Goal: Information Seeking & Learning: Learn about a topic

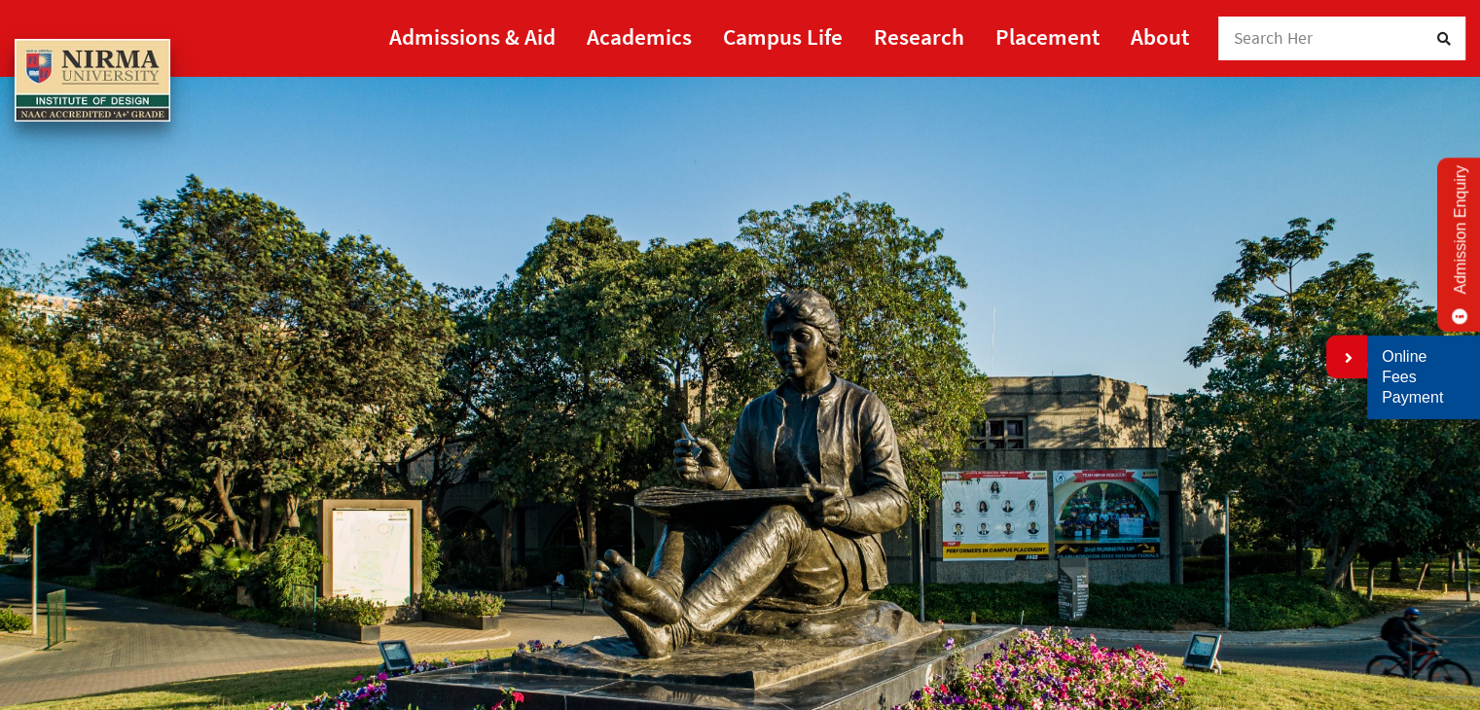
click at [1399, 375] on link "Online Fees Payment" at bounding box center [1424, 377] width 84 height 60
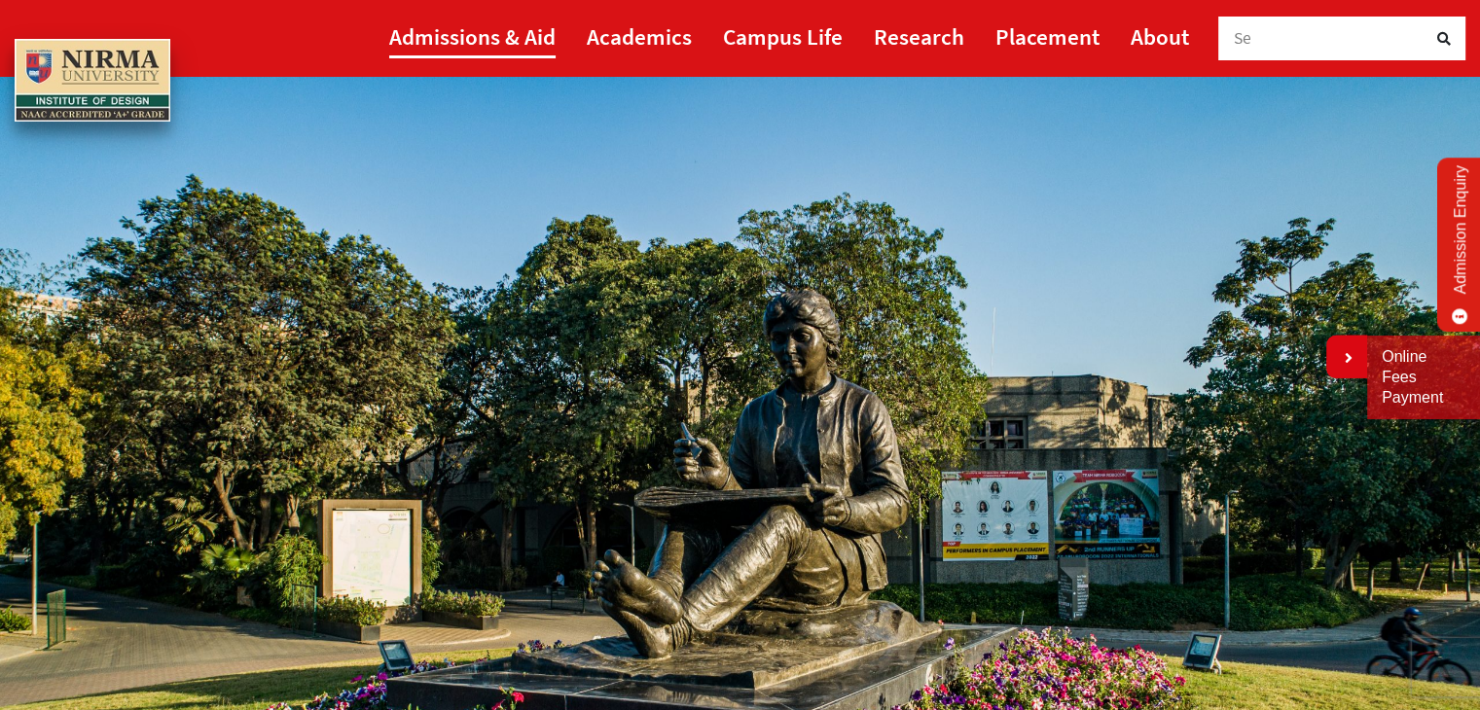
click at [457, 44] on link "Admissions & Aid" at bounding box center [472, 37] width 166 height 44
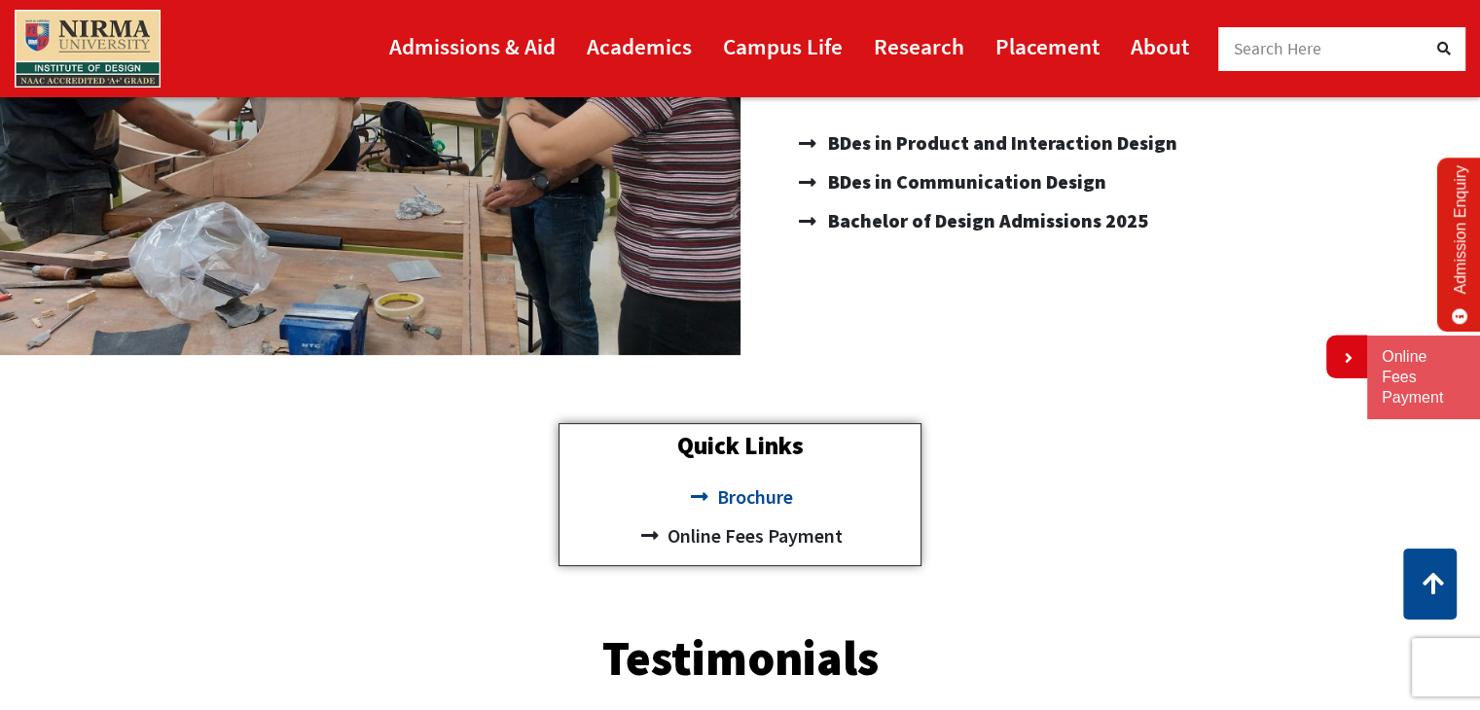
scroll to position [452, 0]
click at [756, 499] on span "Brochure" at bounding box center [751, 497] width 81 height 39
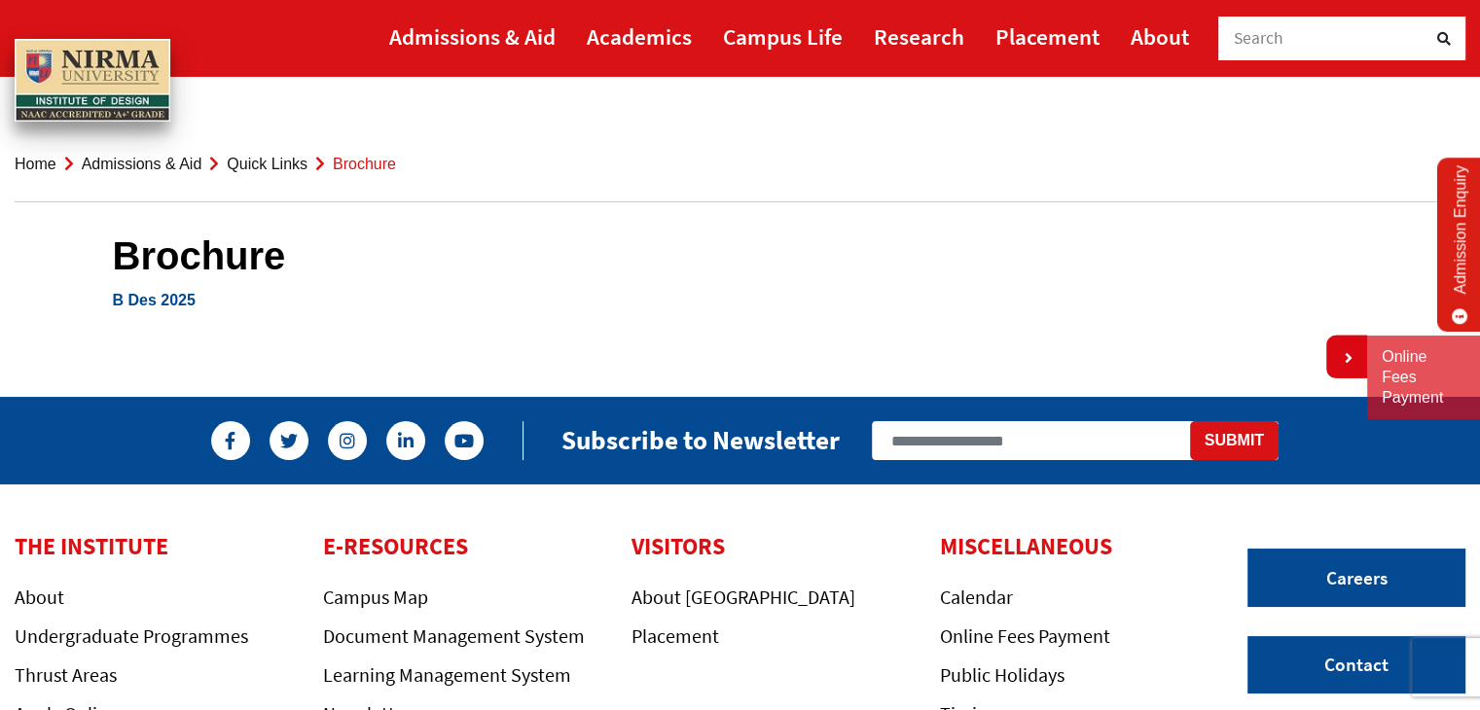
click at [143, 303] on link "B Des 2025" at bounding box center [154, 300] width 83 height 17
click at [126, 164] on link "Admissions & Aid" at bounding box center [142, 164] width 121 height 17
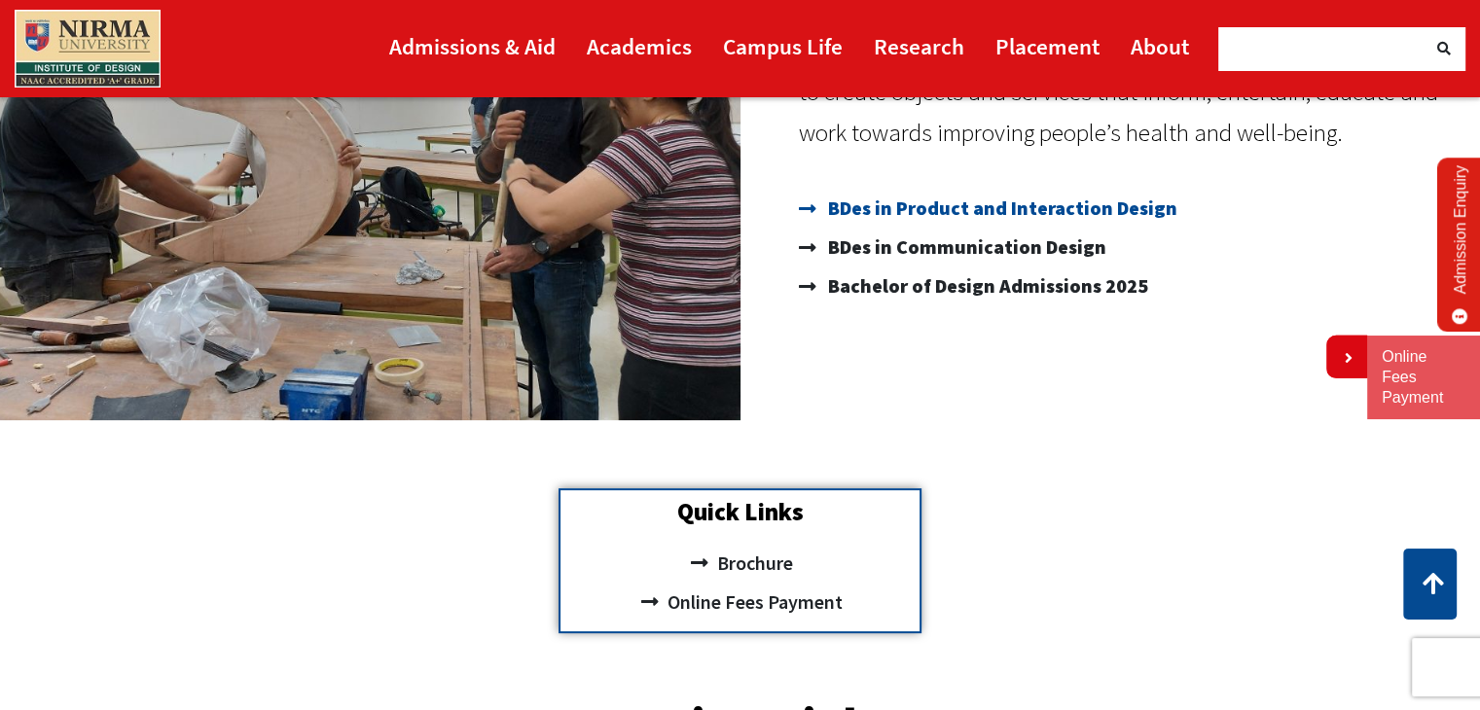
click at [1062, 191] on span "BDes in Product and Interaction Design" at bounding box center [1000, 208] width 354 height 39
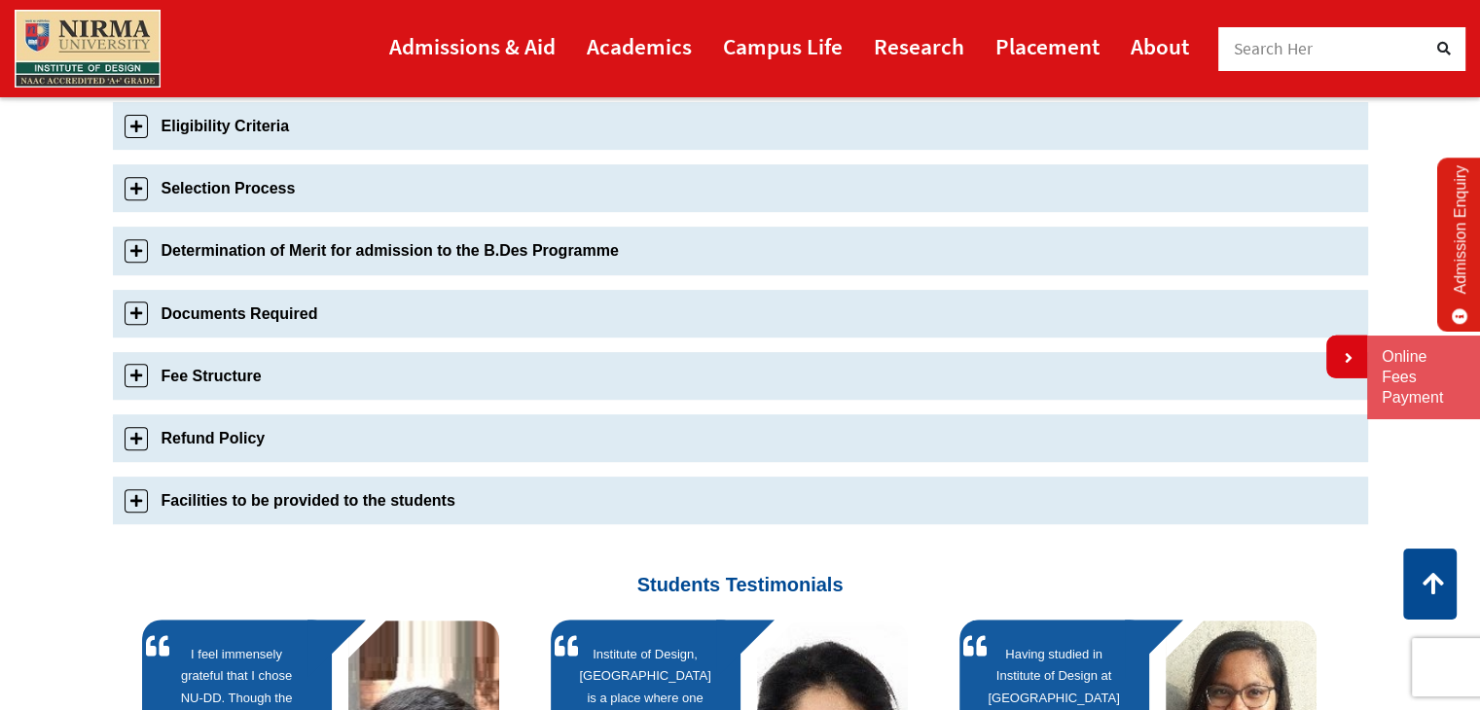
drag, startPoint x: 284, startPoint y: 452, endPoint x: 277, endPoint y: 437, distance: 16.1
click at [279, 445] on link "Refund Policy" at bounding box center [740, 439] width 1255 height 48
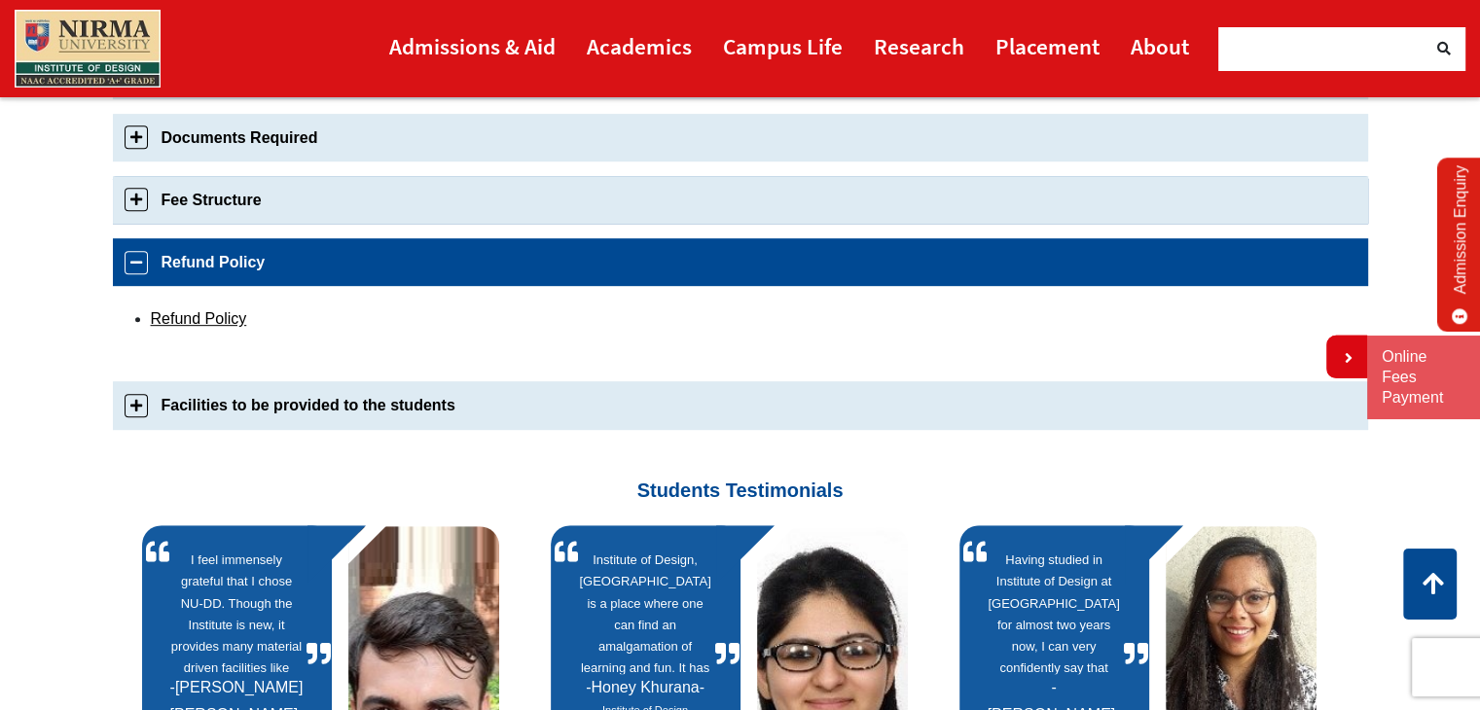
click at [136, 195] on link "Fee Structure" at bounding box center [740, 200] width 1255 height 48
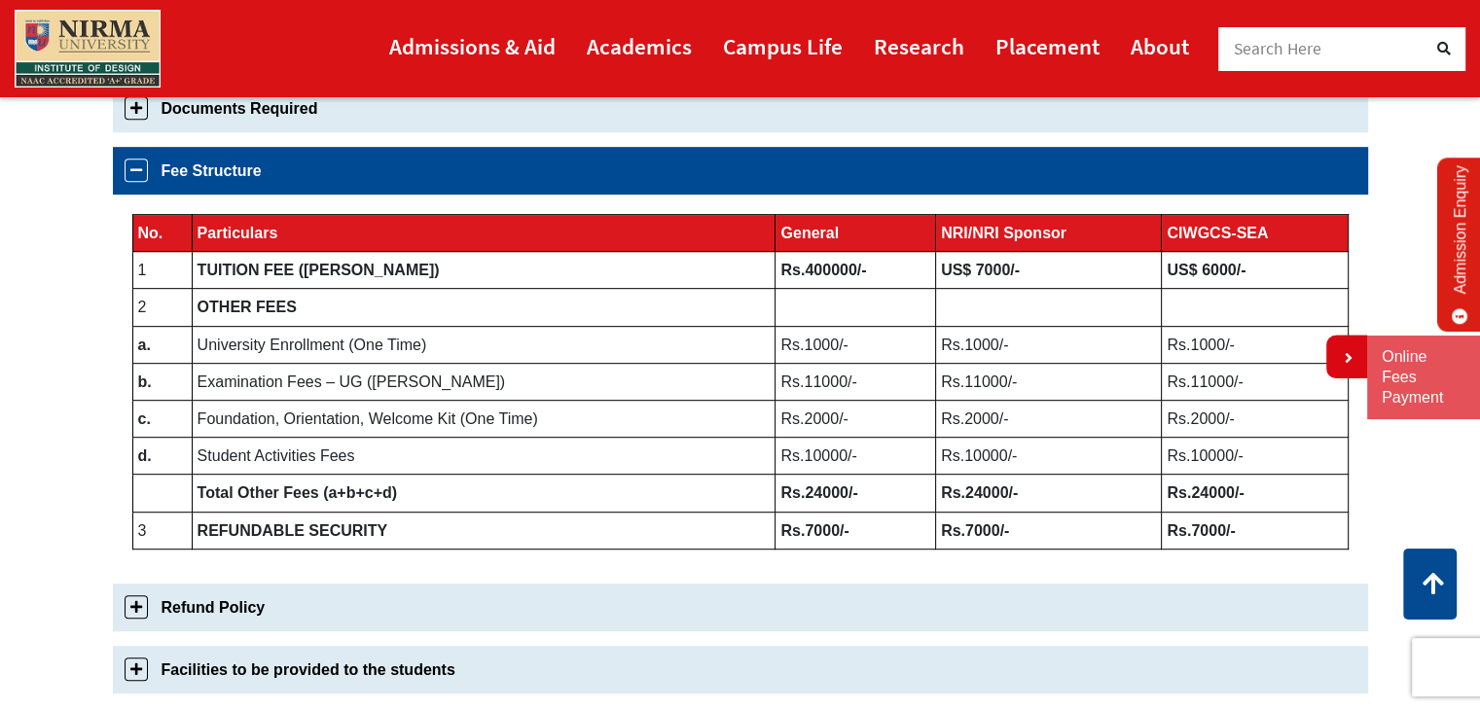
scroll to position [967, 0]
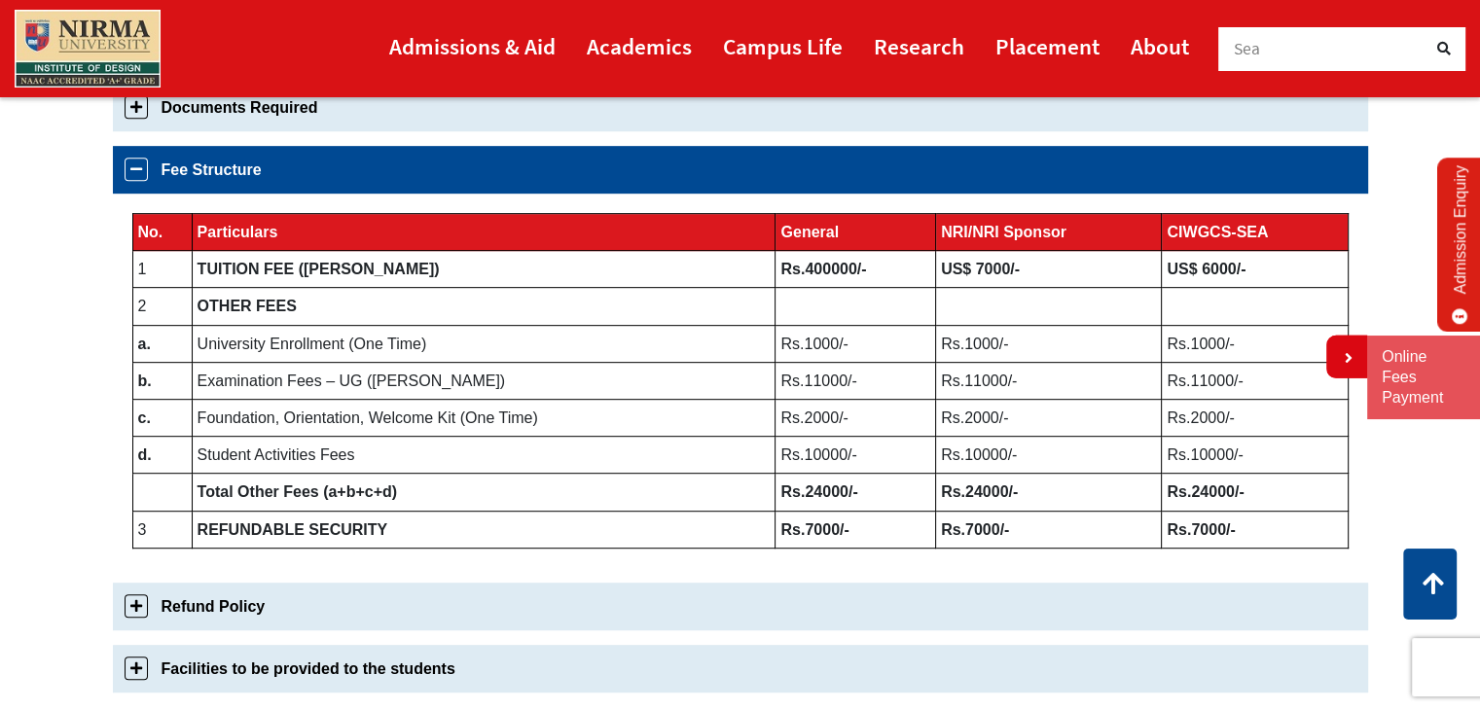
drag, startPoint x: 201, startPoint y: 419, endPoint x: 785, endPoint y: 433, distance: 584.0
click at [785, 433] on tr "c. Foundation, Orientation, Welcome Kit (One Time) Rs.2000/- Rs.2000/- Rs.2000/-" at bounding box center [739, 417] width 1215 height 37
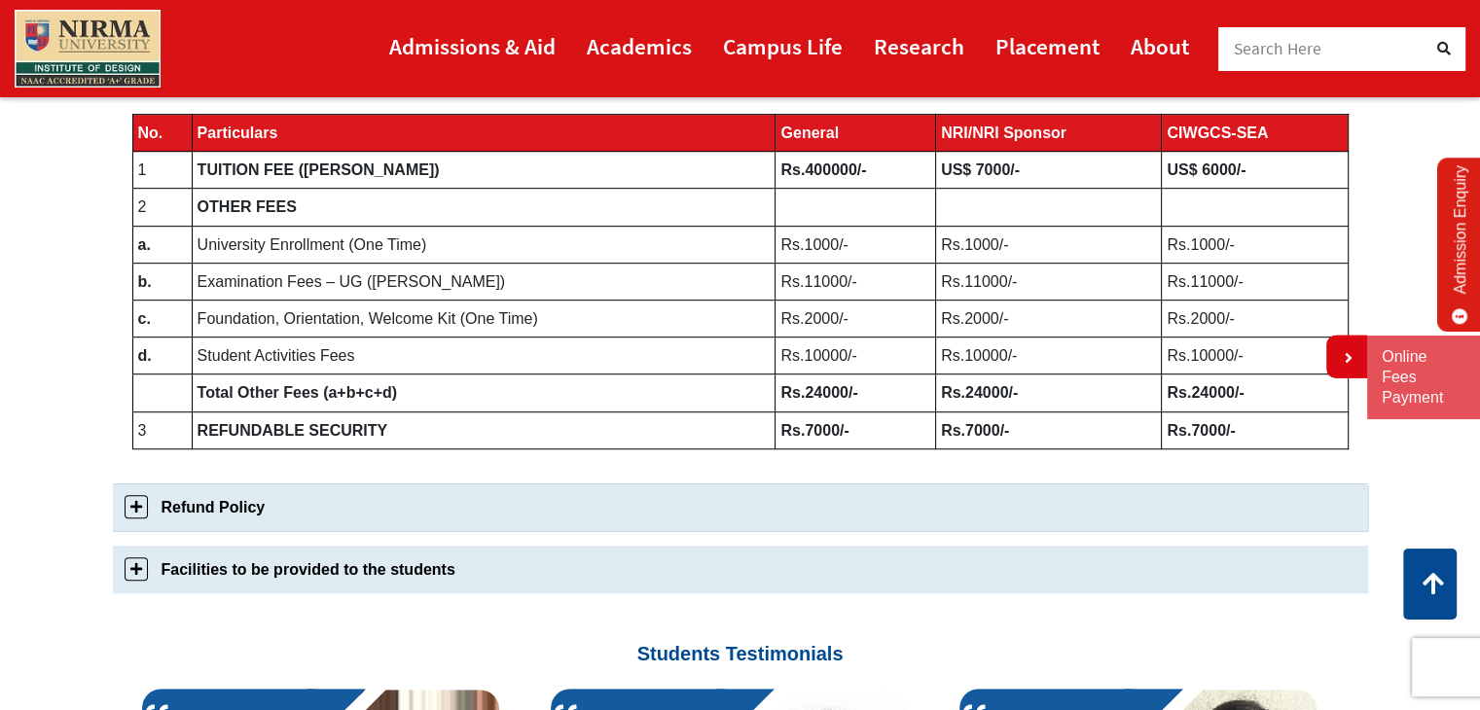
scroll to position [1066, 0]
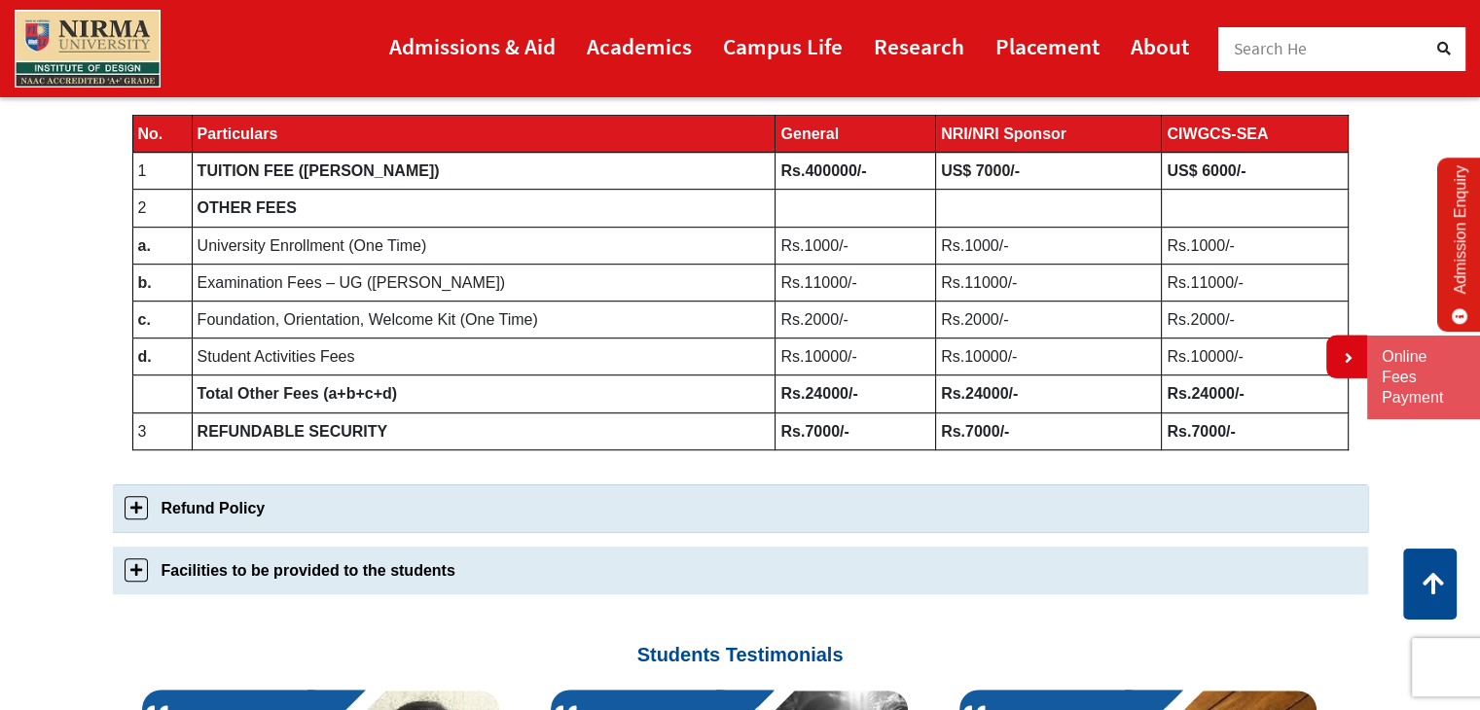
click at [143, 513] on link "Refund Policy" at bounding box center [740, 509] width 1255 height 48
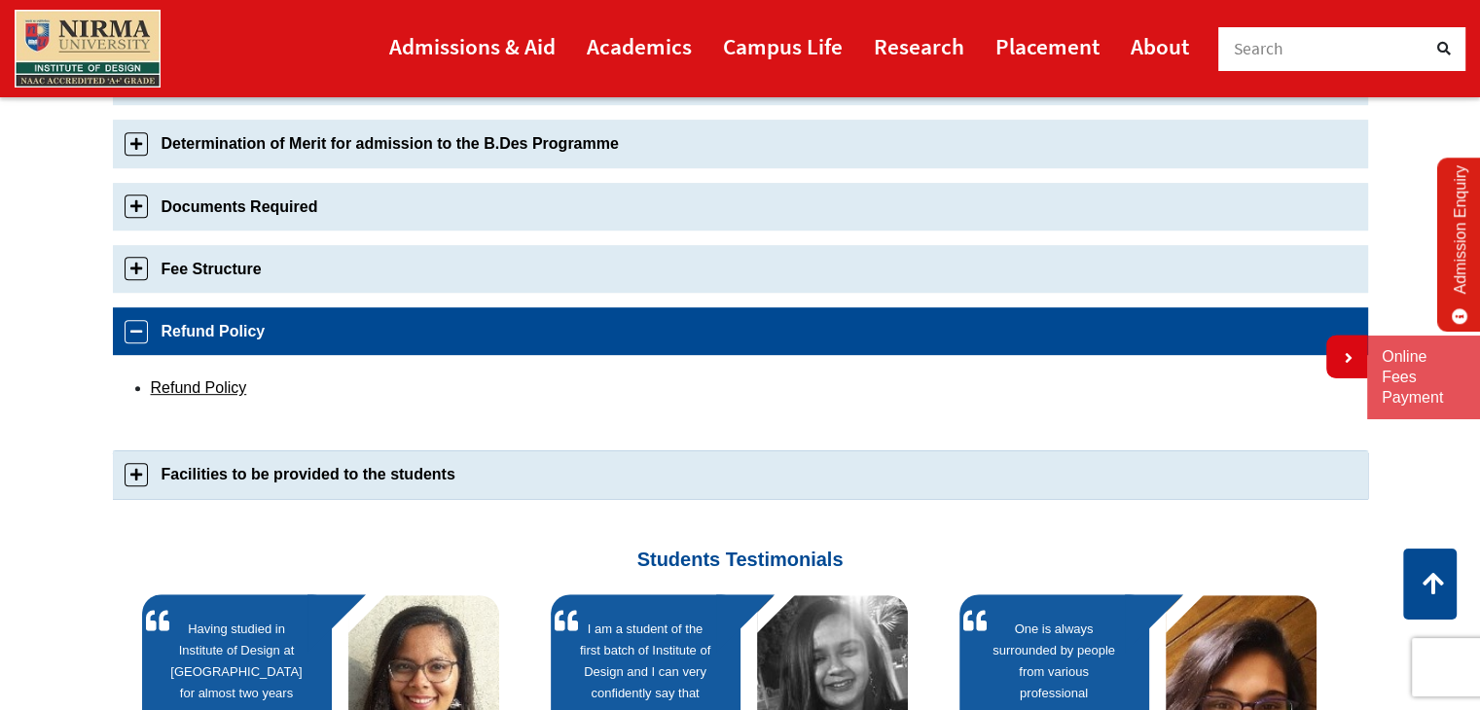
scroll to position [867, 0]
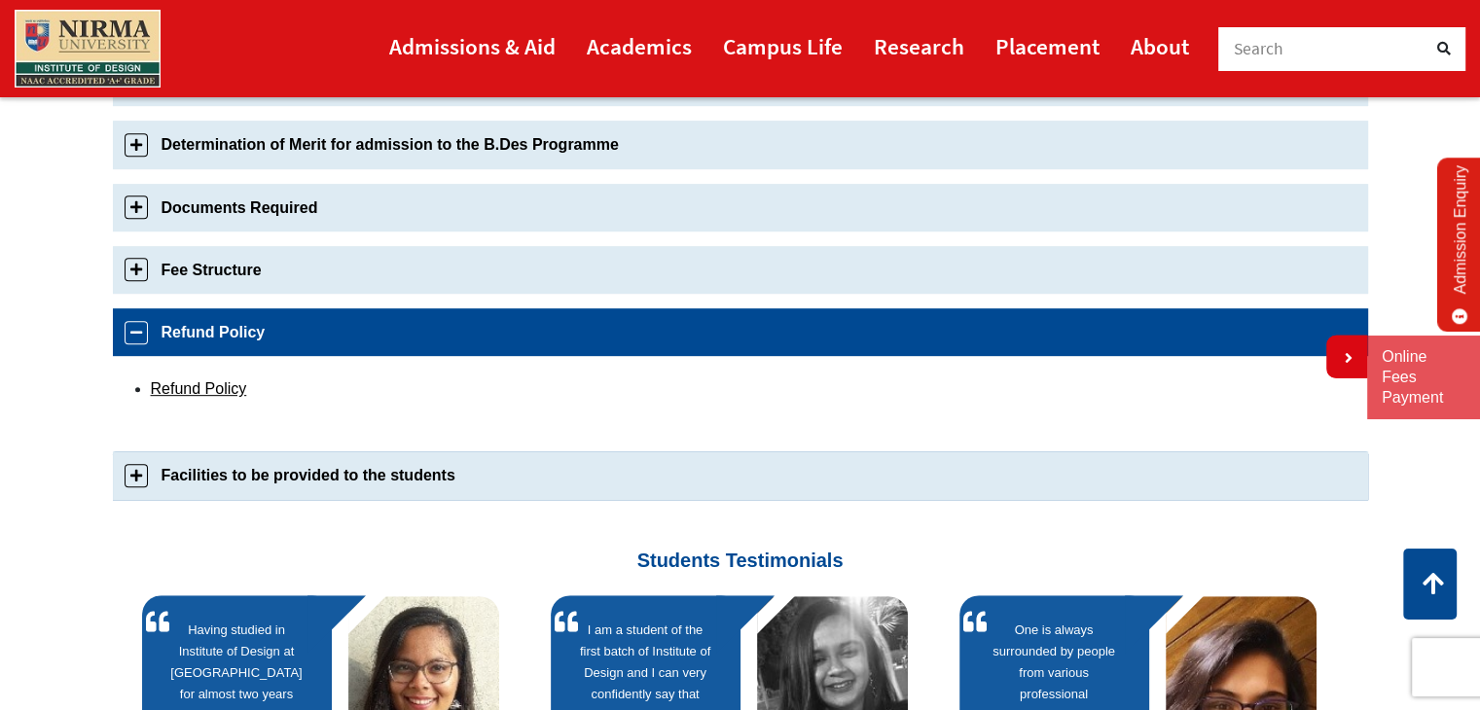
click at [147, 488] on link "Facilities to be provided to the students" at bounding box center [740, 476] width 1255 height 48
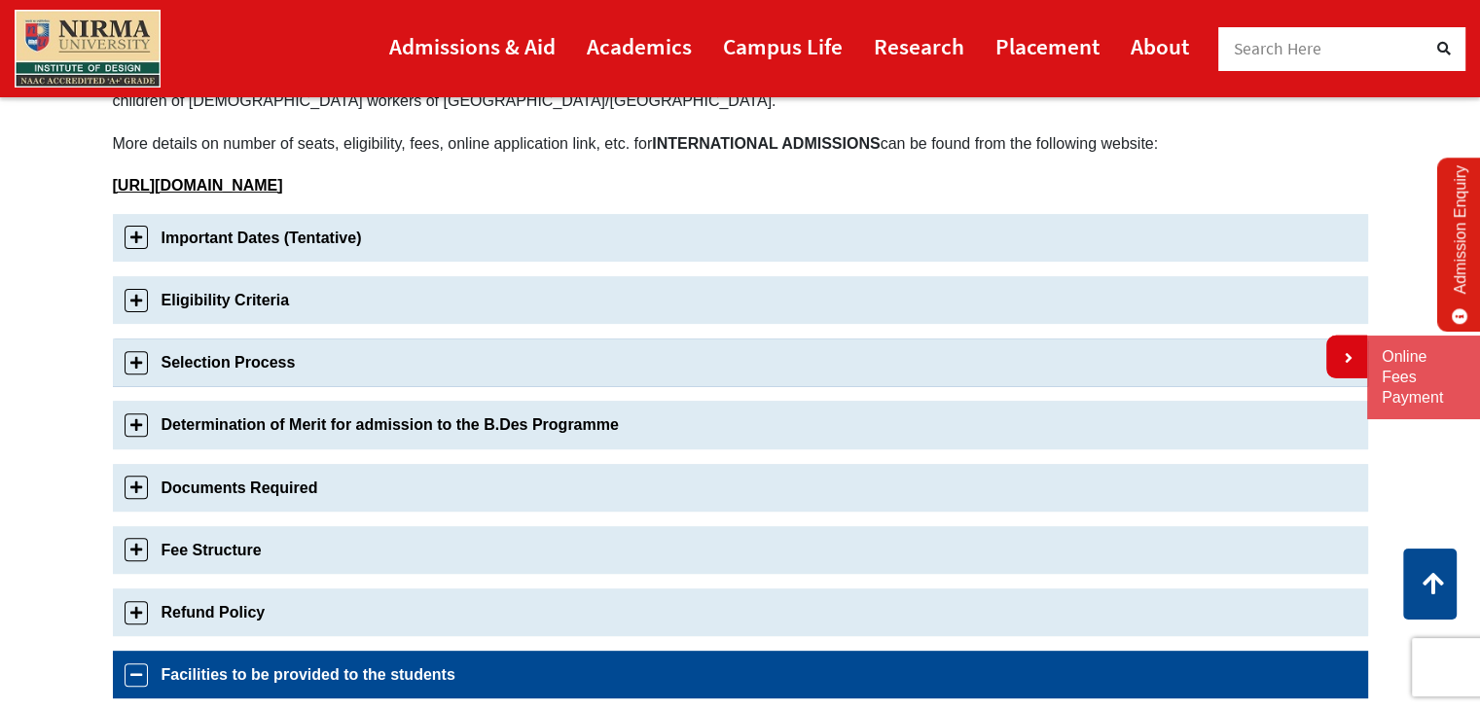
scroll to position [588, 0]
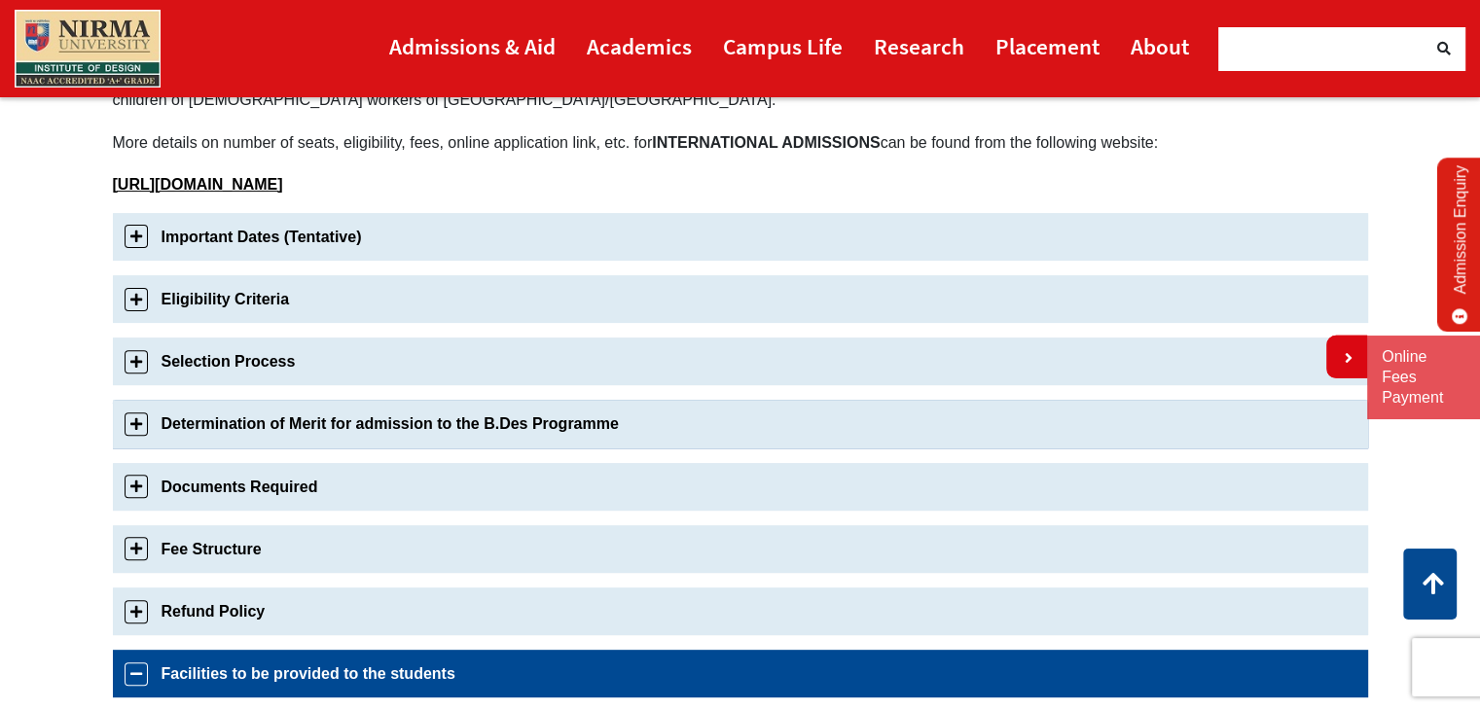
click at [141, 421] on link "Determination of Merit for admission to the B.Des Programme" at bounding box center [740, 424] width 1255 height 48
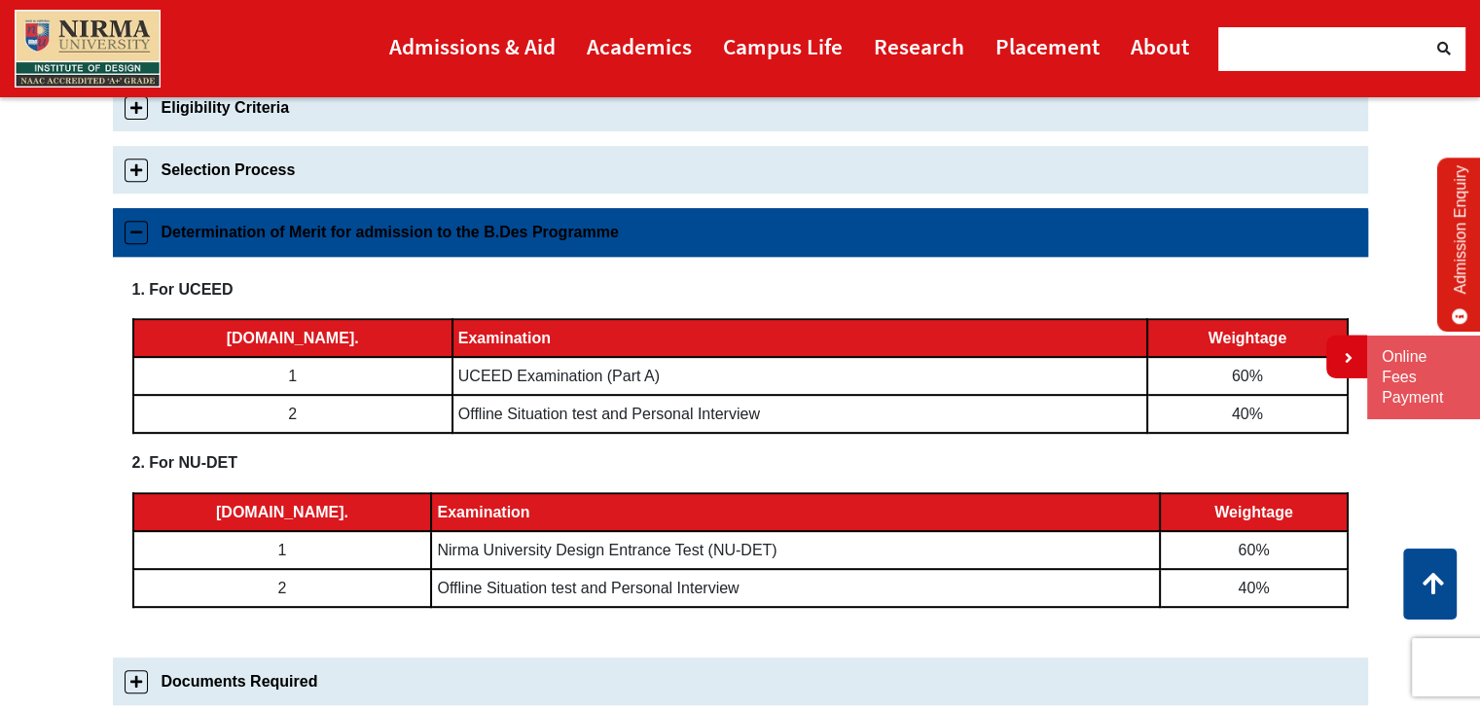
scroll to position [779, 0]
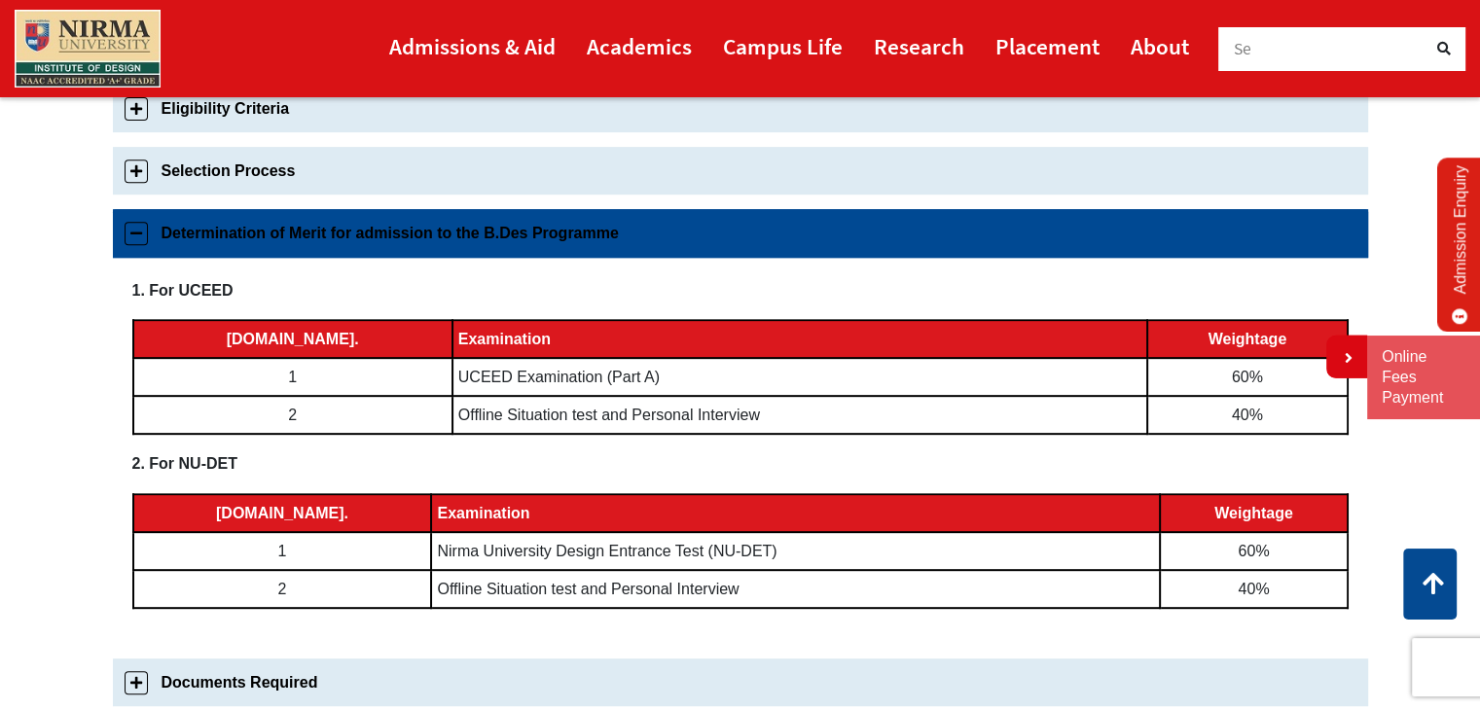
click at [125, 242] on link "Determination of Merit for admission to the B.Des Programme" at bounding box center [740, 233] width 1255 height 48
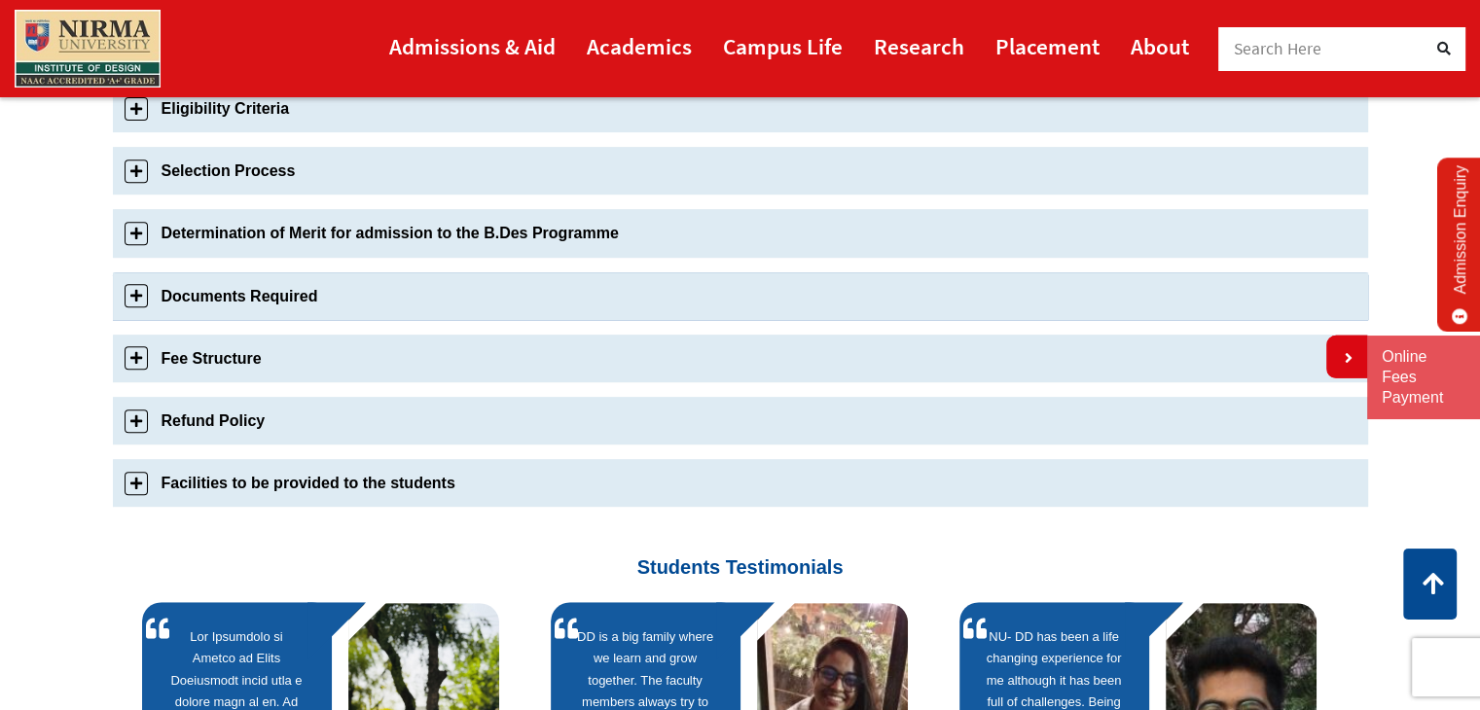
click at [134, 277] on link "Documents Required" at bounding box center [740, 296] width 1255 height 48
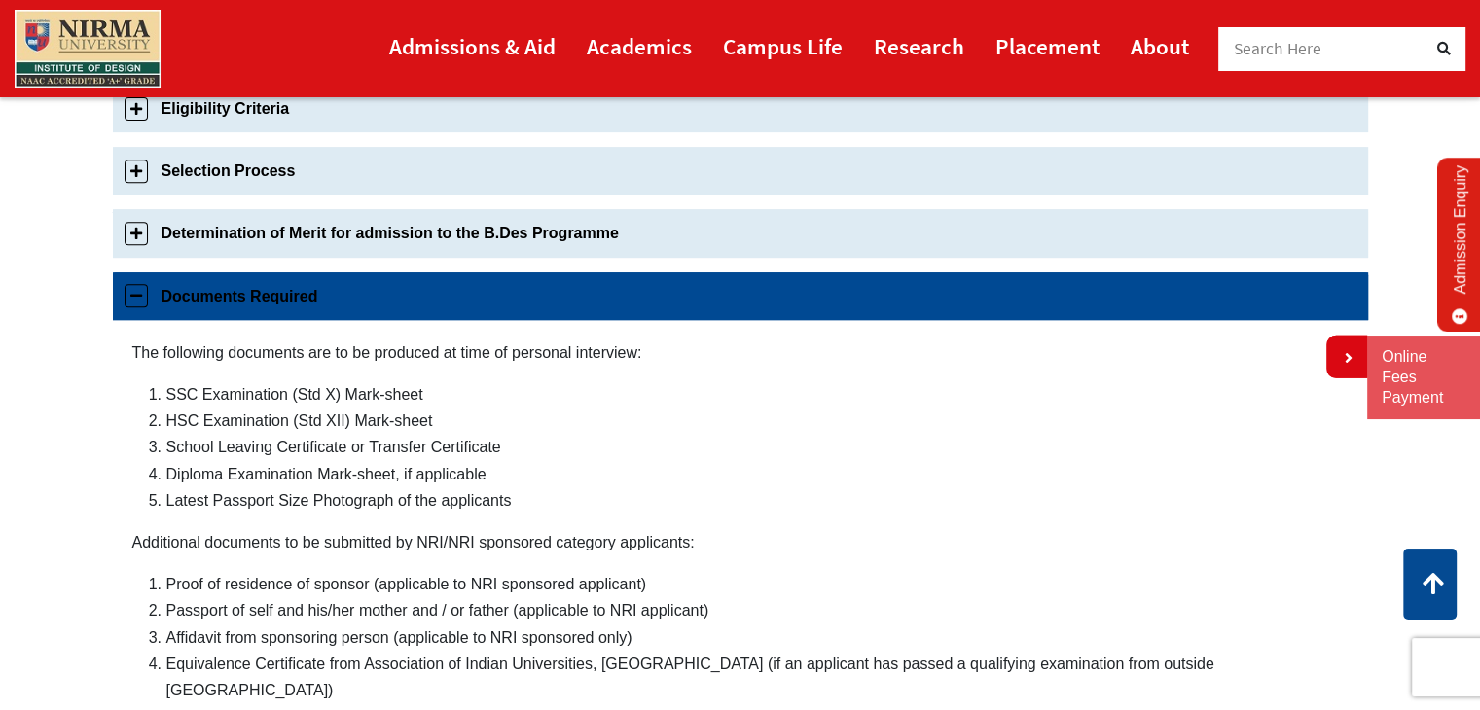
click at [142, 285] on link "Documents Required" at bounding box center [740, 296] width 1255 height 48
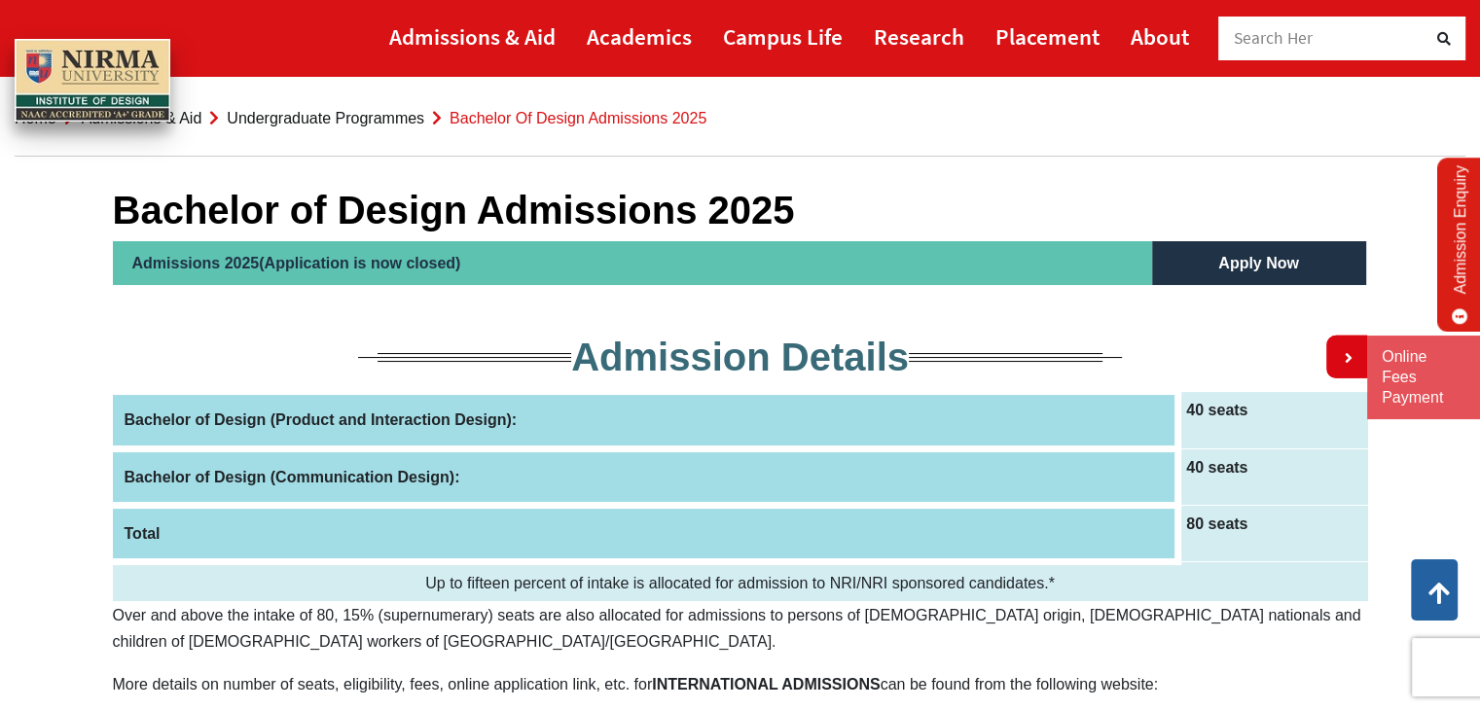
scroll to position [0, 0]
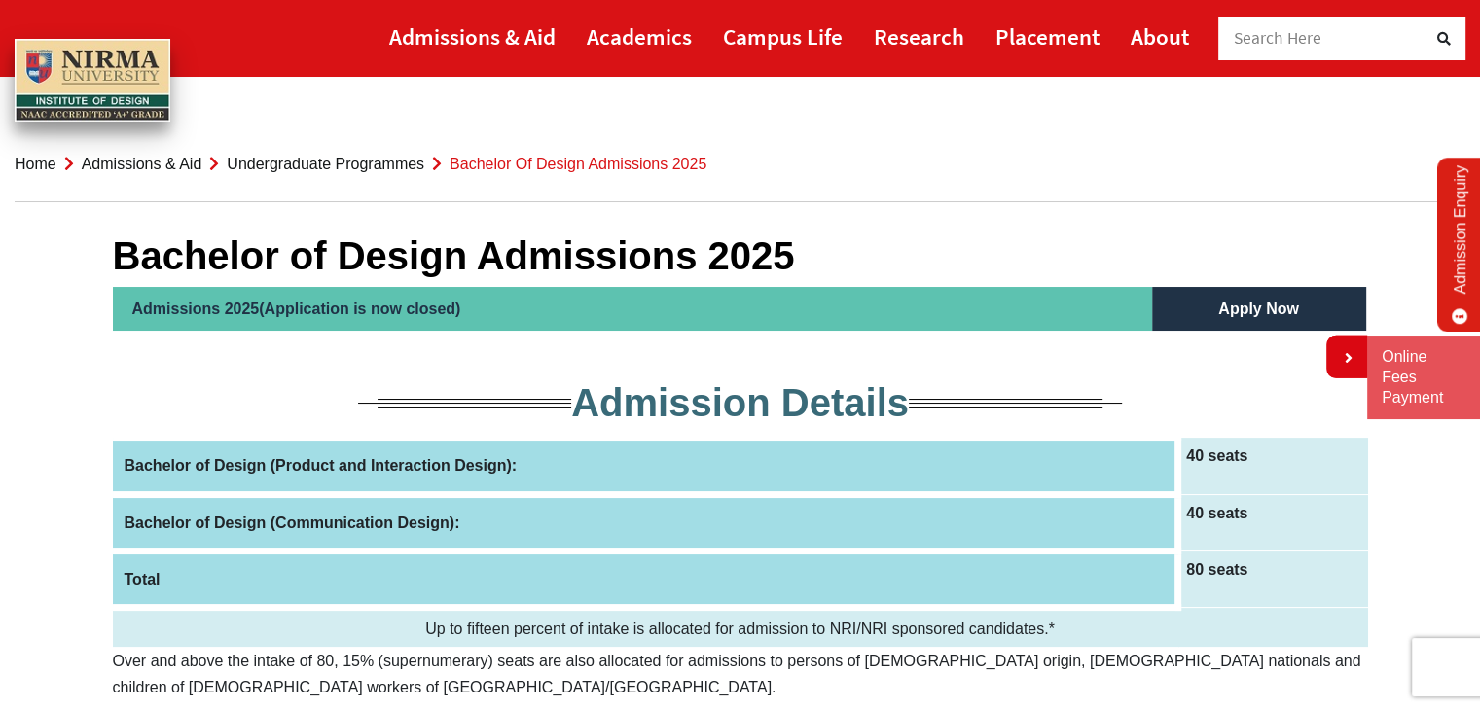
click at [401, 455] on th "Bachelor of Design (Product and Interaction Design):" at bounding box center [646, 466] width 1066 height 56
click at [409, 459] on th "Bachelor of Design (Product and Interaction Design):" at bounding box center [646, 466] width 1066 height 56
drag, startPoint x: 548, startPoint y: 484, endPoint x: 945, endPoint y: 488, distance: 397.1
click at [563, 481] on th "Bachelor of Design (Product and Interaction Design):" at bounding box center [646, 466] width 1066 height 56
drag, startPoint x: 1269, startPoint y: 494, endPoint x: 1288, endPoint y: 488, distance: 20.6
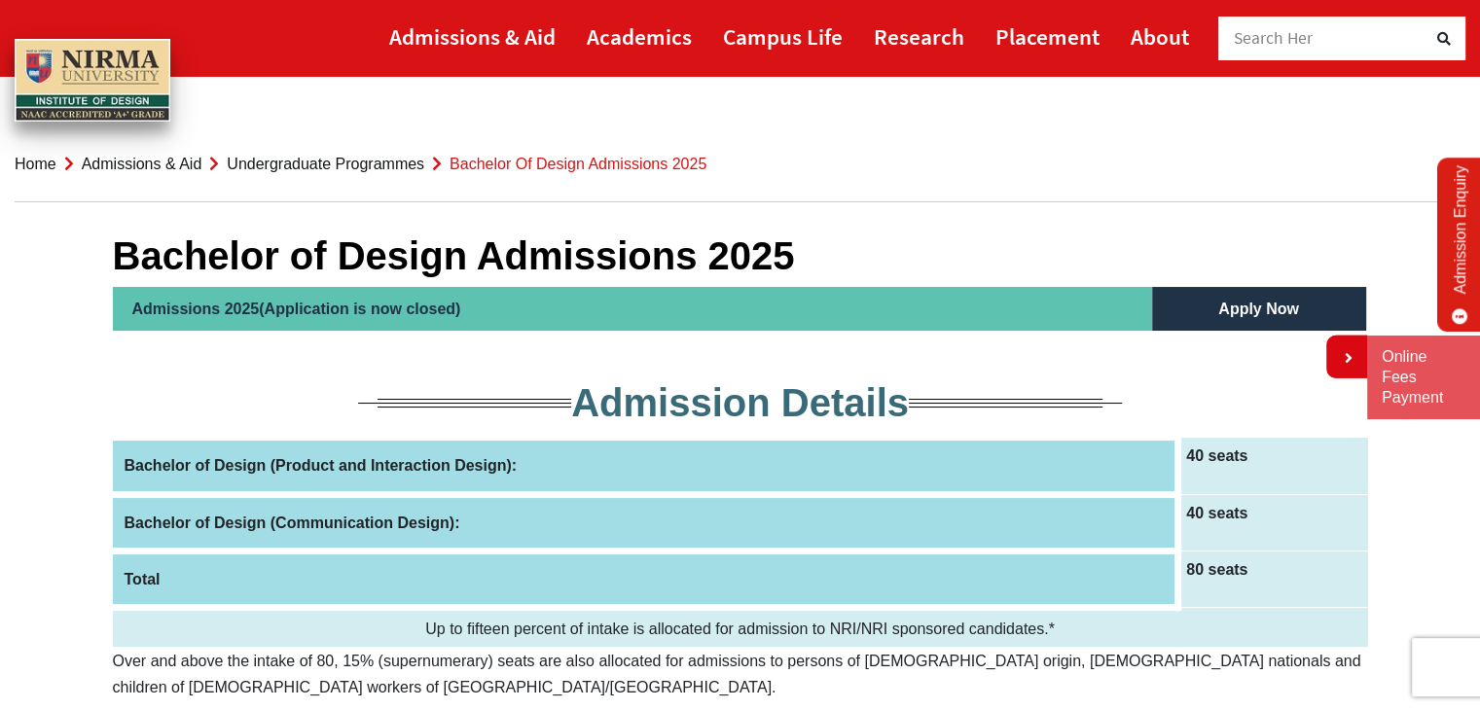
click at [1277, 494] on td "40 seats" at bounding box center [1273, 522] width 190 height 56
click at [1288, 486] on td "40 seats" at bounding box center [1273, 466] width 190 height 56
drag, startPoint x: 1268, startPoint y: 474, endPoint x: 1074, endPoint y: 466, distance: 193.8
click at [1224, 474] on td "40 seats" at bounding box center [1273, 466] width 190 height 56
click at [1059, 467] on th "Bachelor of Design (Product and Interaction Design):" at bounding box center [646, 466] width 1066 height 56
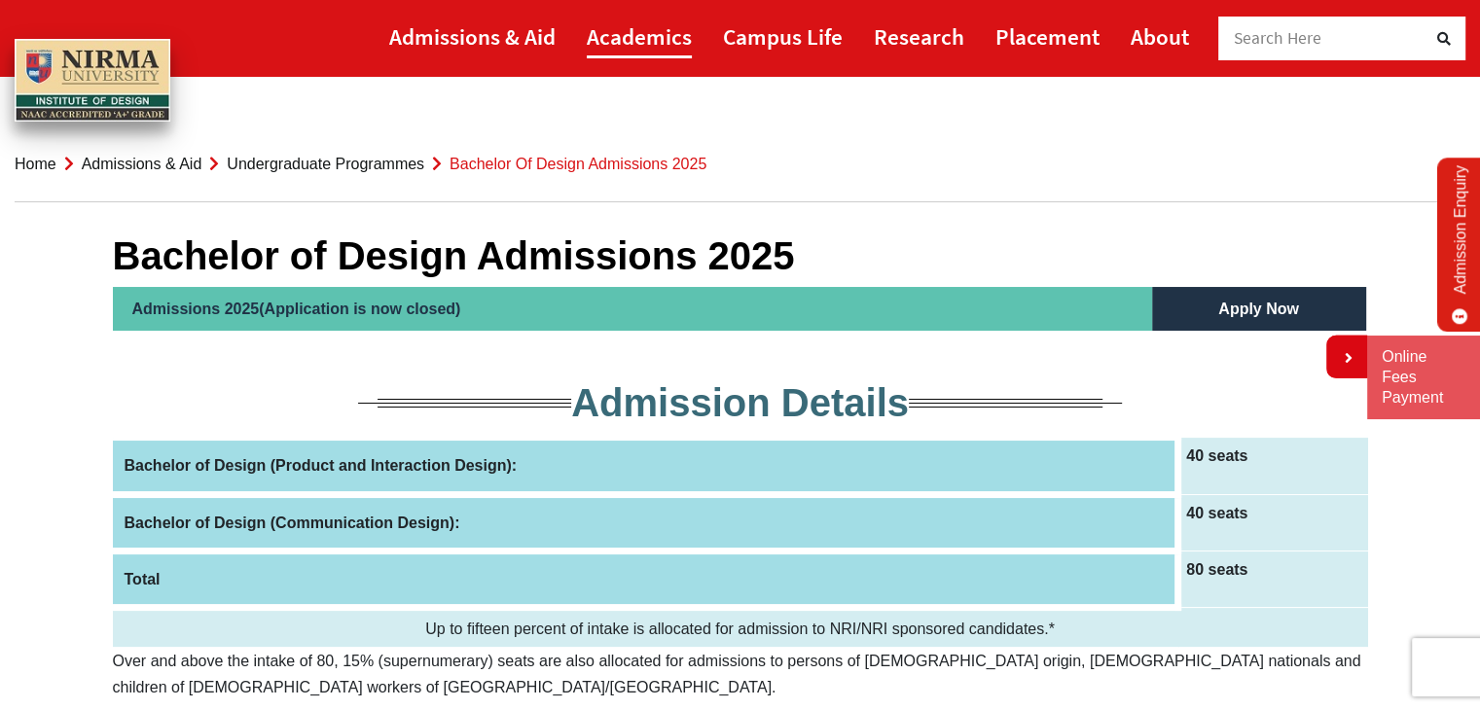
click at [619, 36] on link "Academics" at bounding box center [639, 37] width 105 height 44
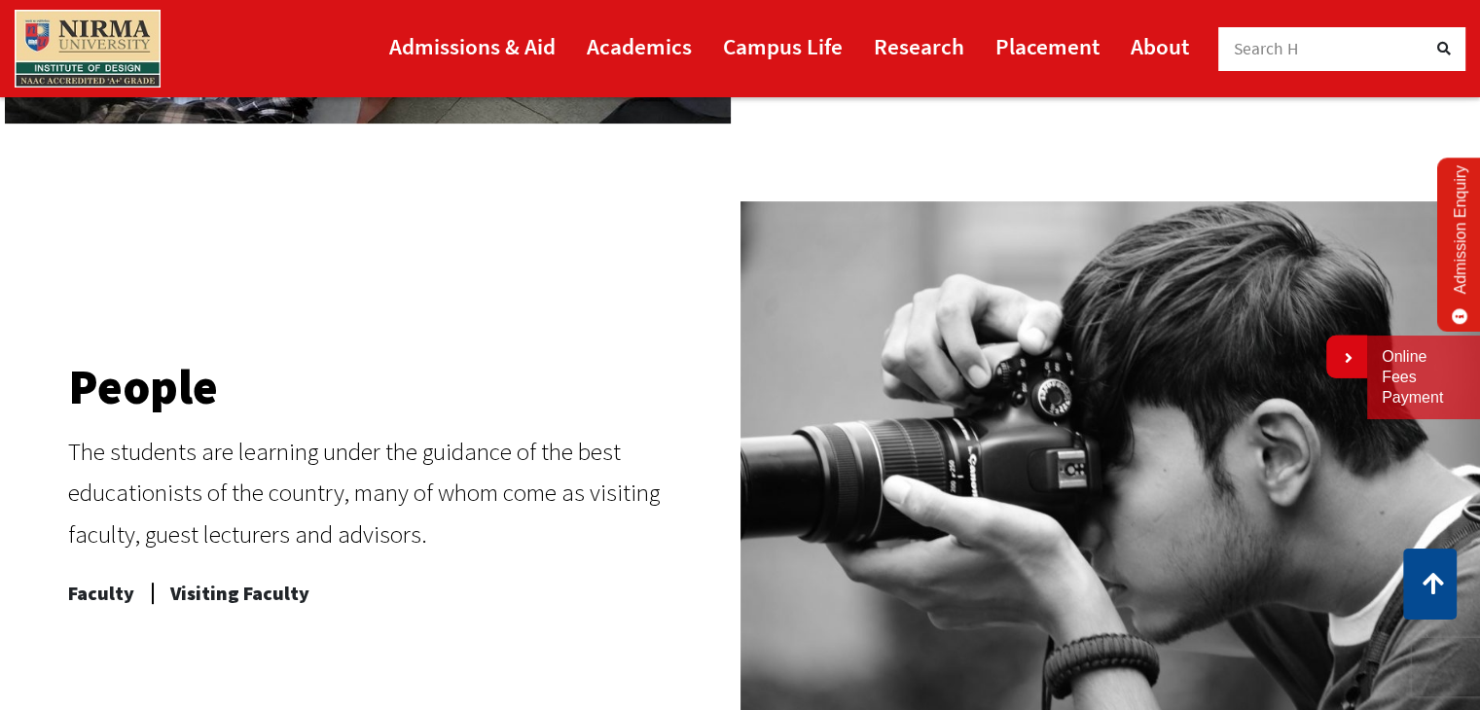
scroll to position [679, 0]
